Goal: Obtain resource: Obtain resource

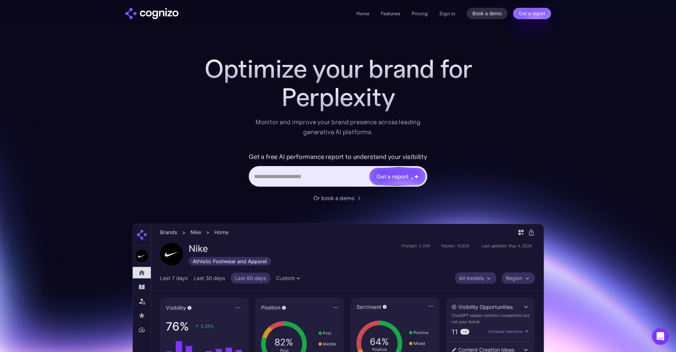
click at [381, 176] on div "Get a report" at bounding box center [392, 176] width 32 height 9
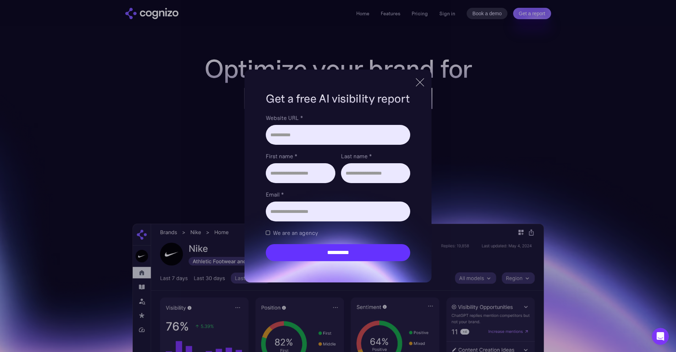
click at [414, 82] on div at bounding box center [420, 82] width 12 height 13
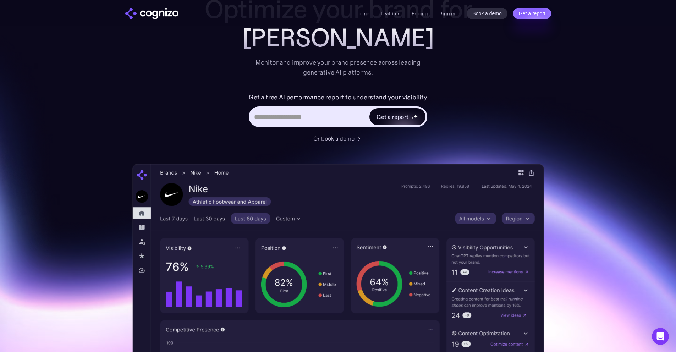
scroll to position [54, 0]
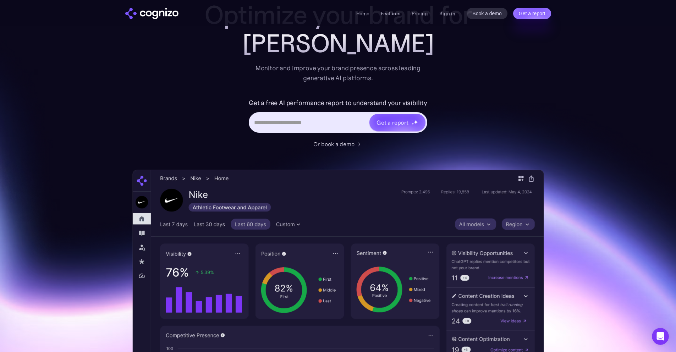
click at [387, 120] on div "Get a report" at bounding box center [392, 122] width 32 height 9
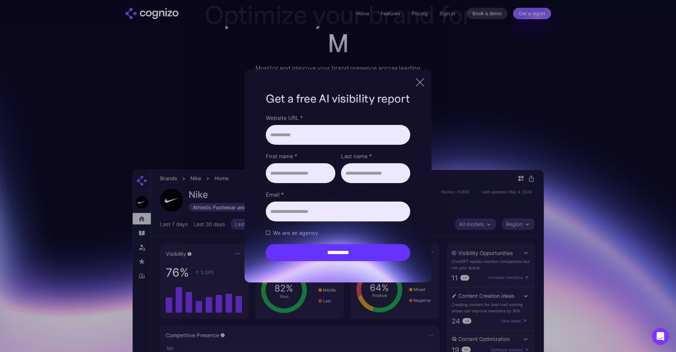
click at [209, 117] on div "**********" at bounding box center [338, 176] width 676 height 352
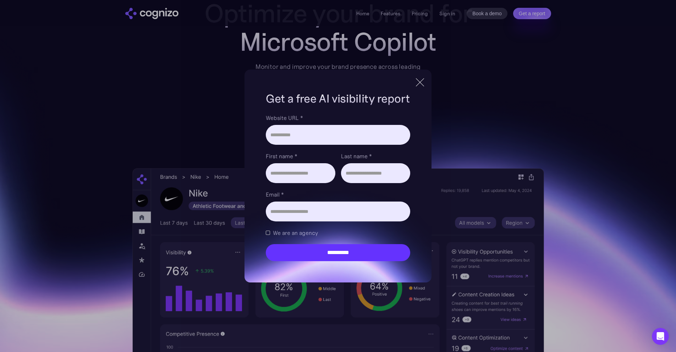
click at [426, 87] on div at bounding box center [420, 82] width 12 height 13
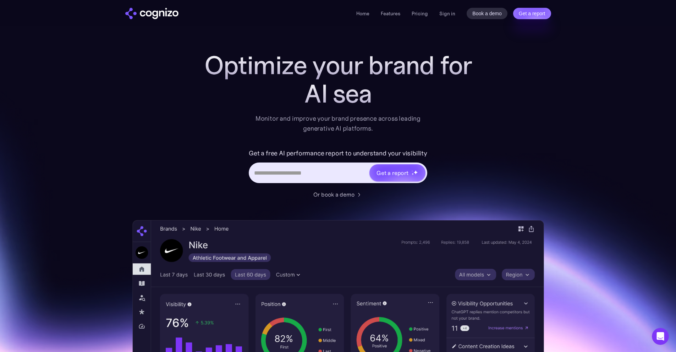
scroll to position [0, 0]
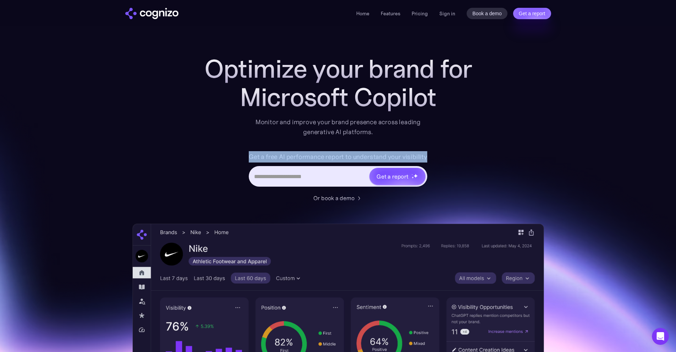
drag, startPoint x: 251, startPoint y: 155, endPoint x: 433, endPoint y: 160, distance: 182.4
click at [433, 160] on div "Get a free AI performance report to understand your visibility Get a report" at bounding box center [338, 172] width 284 height 43
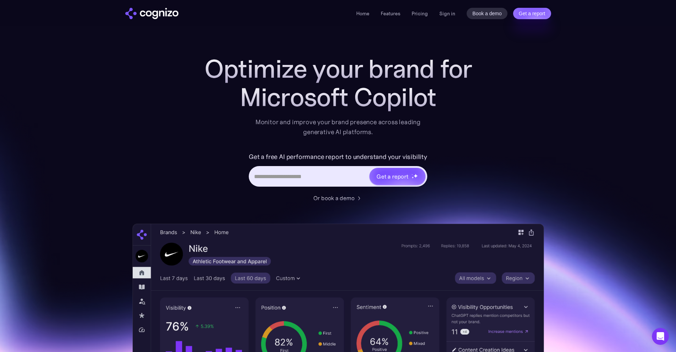
click at [262, 159] on label "Get a free AI performance report to understand your visibility" at bounding box center [338, 156] width 178 height 11
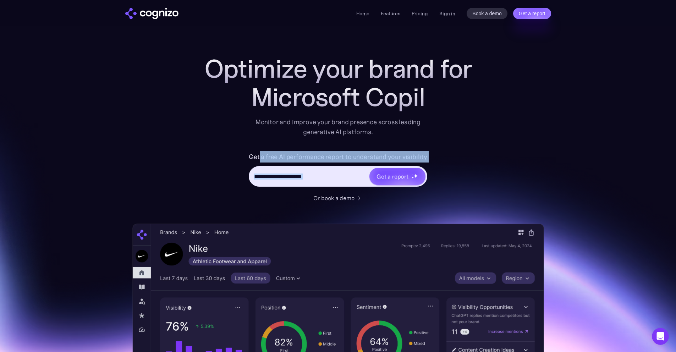
drag, startPoint x: 271, startPoint y: 159, endPoint x: 404, endPoint y: 165, distance: 132.8
click at [404, 165] on form "Get a free AI performance report to understand your visibility Get a report" at bounding box center [338, 170] width 178 height 39
